Goal: Navigation & Orientation: Go to known website

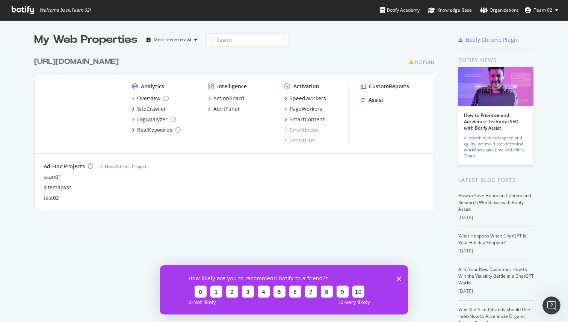
click at [548, 10] on span "Team 02" at bounding box center [543, 10] width 18 height 6
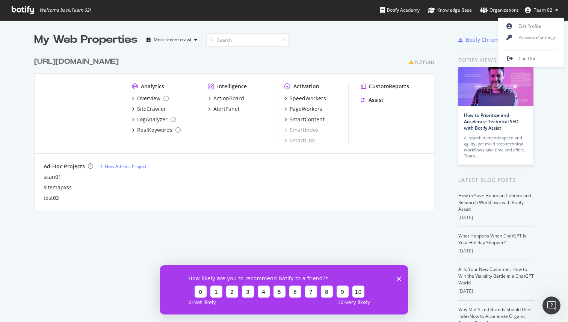
click at [359, 37] on div "My Web Properties Most recent crawl" at bounding box center [212, 39] width 356 height 15
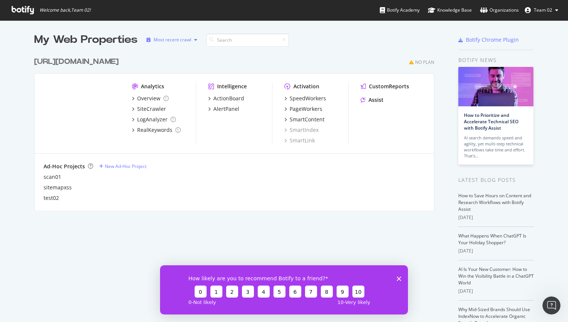
click at [181, 41] on div "Most recent crawl" at bounding box center [173, 40] width 38 height 5
click at [173, 32] on div "My Web Properties Most recent crawl [URL][DOMAIN_NAME] No Plan Analytics Overvi…" at bounding box center [284, 197] width 568 height 354
click at [97, 35] on div "My Web Properties" at bounding box center [85, 39] width 103 height 15
click at [67, 65] on div "[URL][DOMAIN_NAME]" at bounding box center [76, 61] width 84 height 11
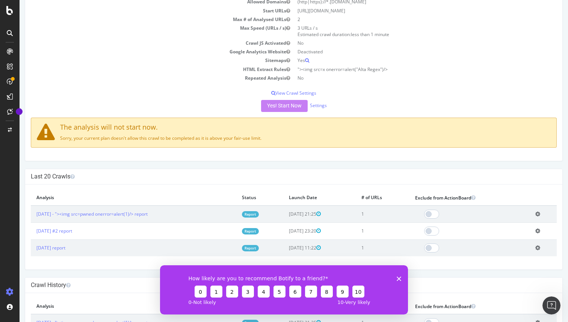
scroll to position [102, 0]
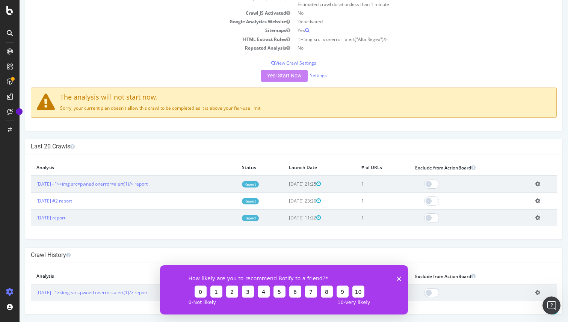
click at [397, 277] on polygon "Close survey" at bounding box center [399, 278] width 5 height 5
